Goal: Task Accomplishment & Management: Manage account settings

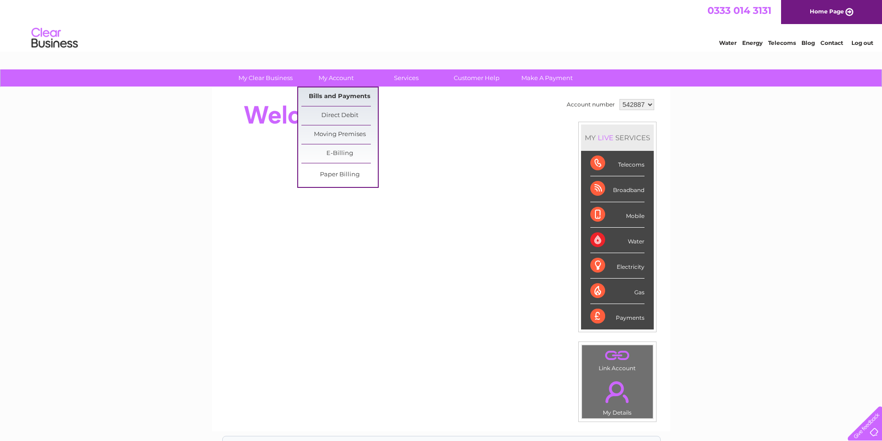
click at [343, 97] on link "Bills and Payments" at bounding box center [339, 97] width 76 height 19
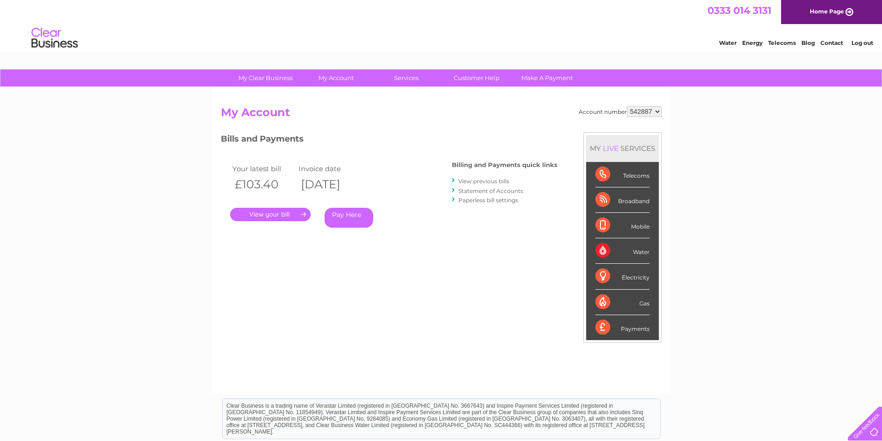
click at [286, 216] on link "." at bounding box center [270, 214] width 81 height 13
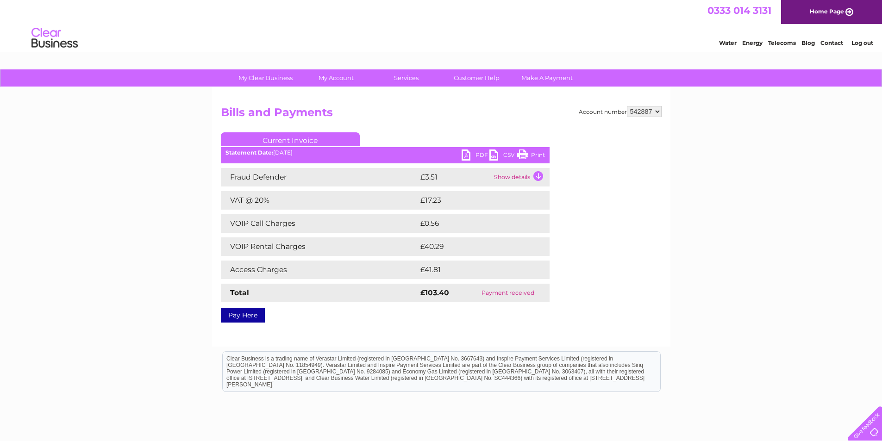
click at [469, 151] on link "PDF" at bounding box center [476, 156] width 28 height 13
